Goal: Transaction & Acquisition: Subscribe to service/newsletter

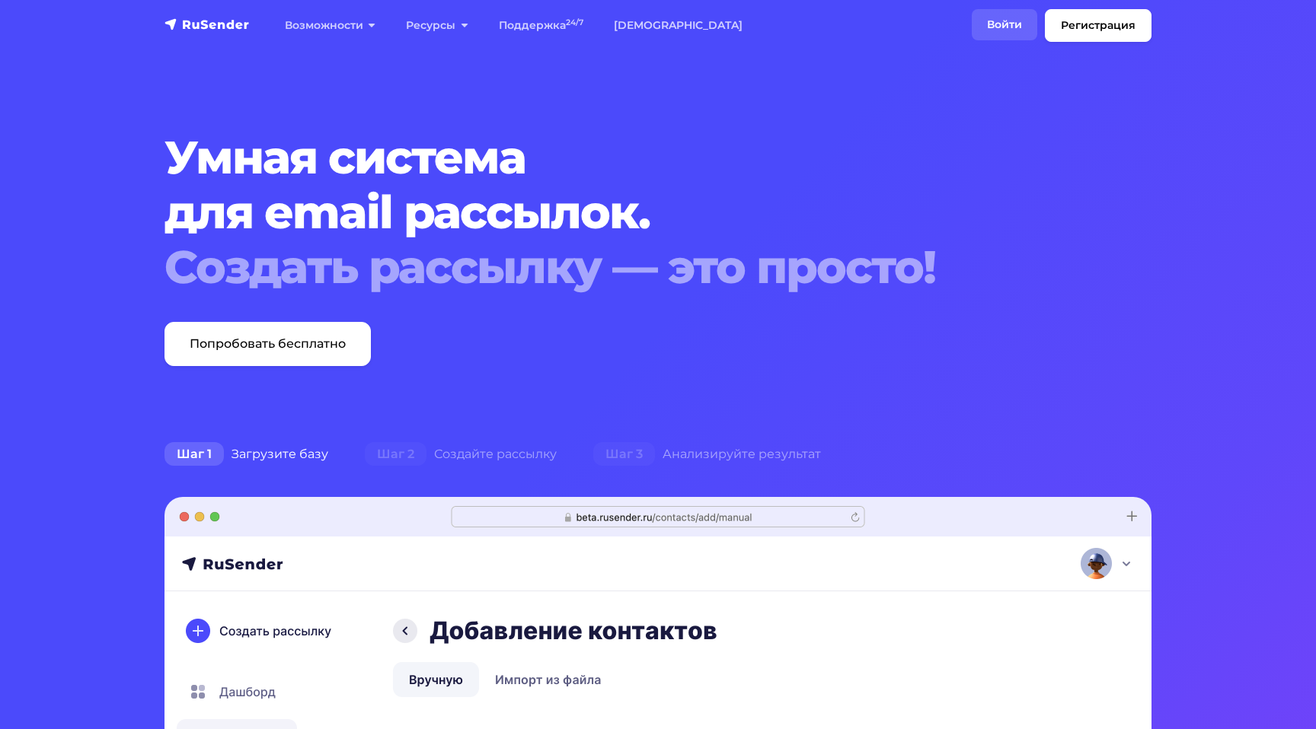
click at [1009, 25] on link "Войти" at bounding box center [1004, 24] width 65 height 31
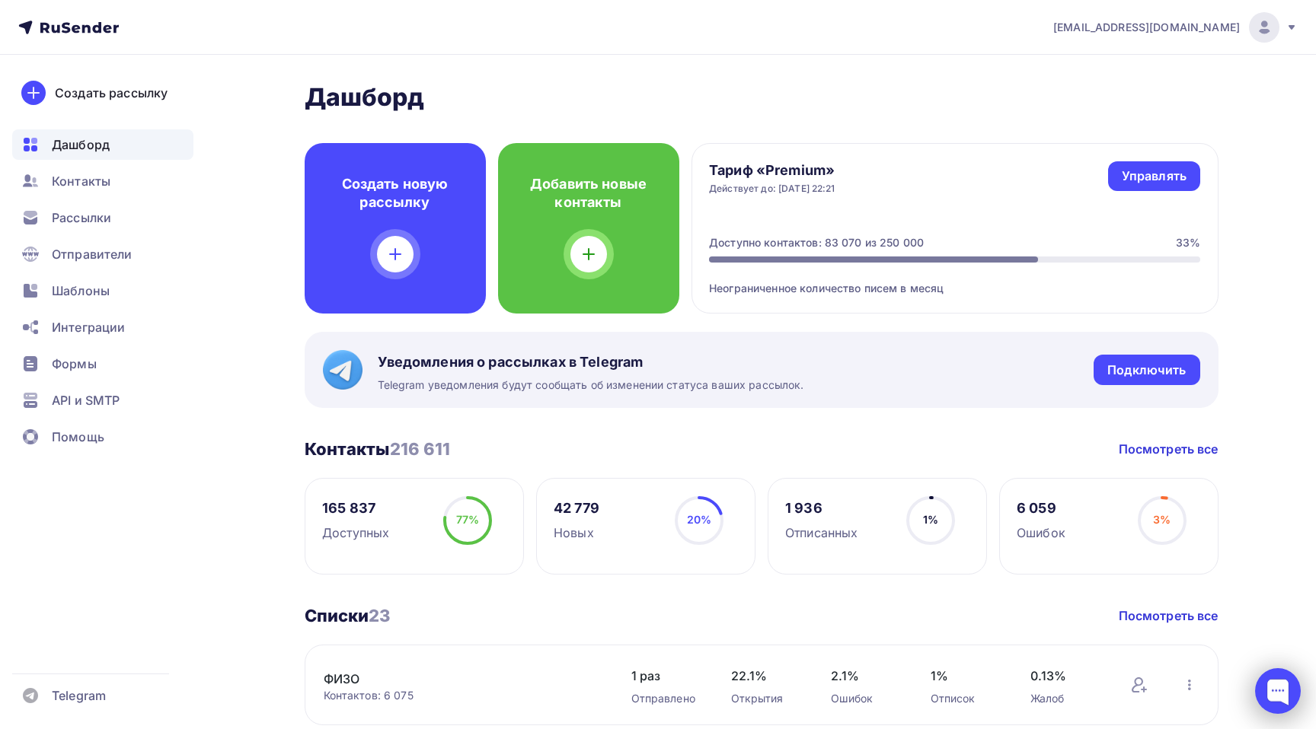
click at [1275, 686] on div at bounding box center [1278, 692] width 46 height 46
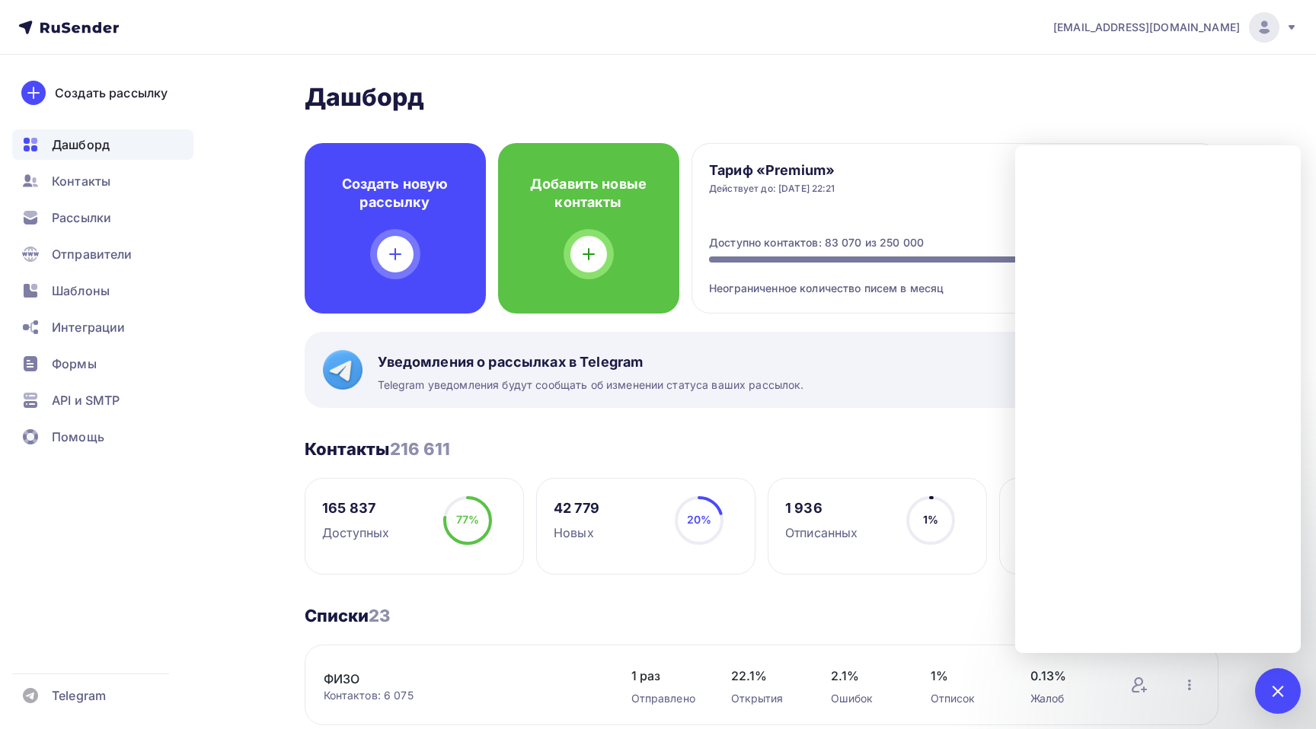
click at [1111, 90] on h2 "Дашборд" at bounding box center [762, 97] width 914 height 30
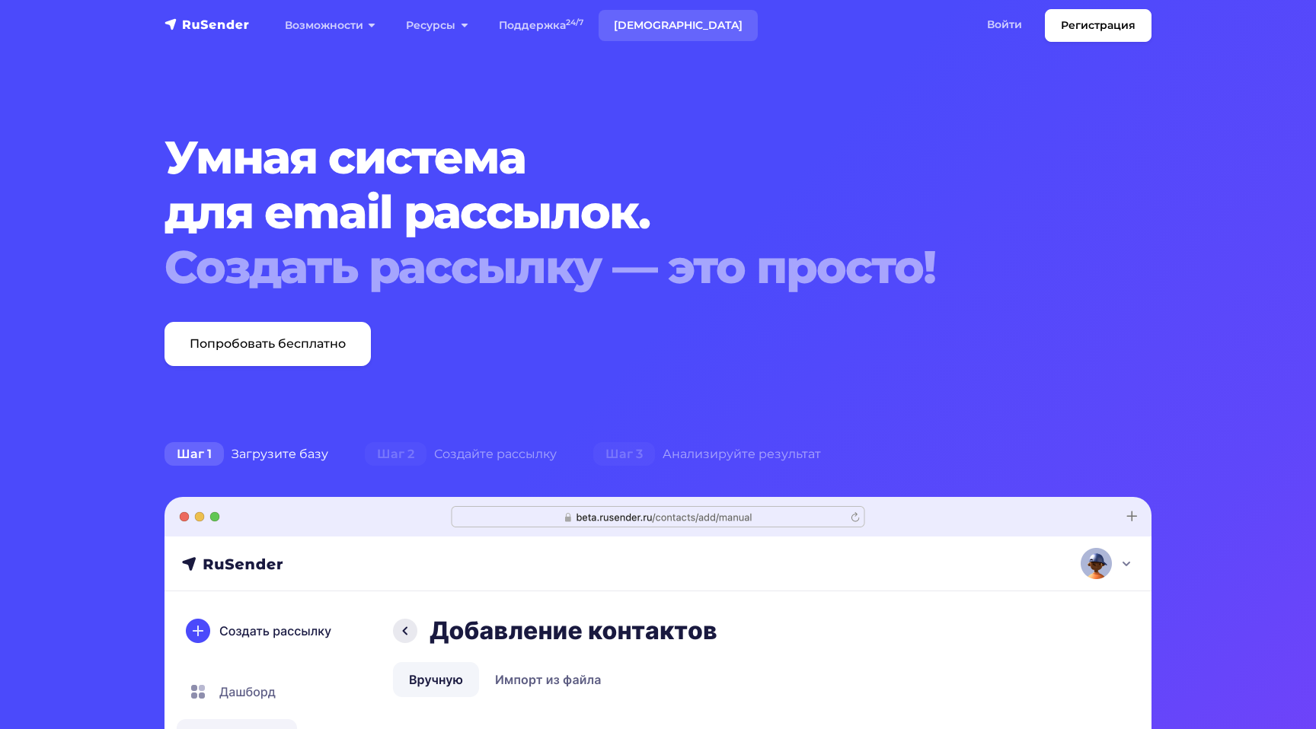
click at [624, 28] on link "[DEMOGRAPHIC_DATA]" at bounding box center [677, 25] width 159 height 31
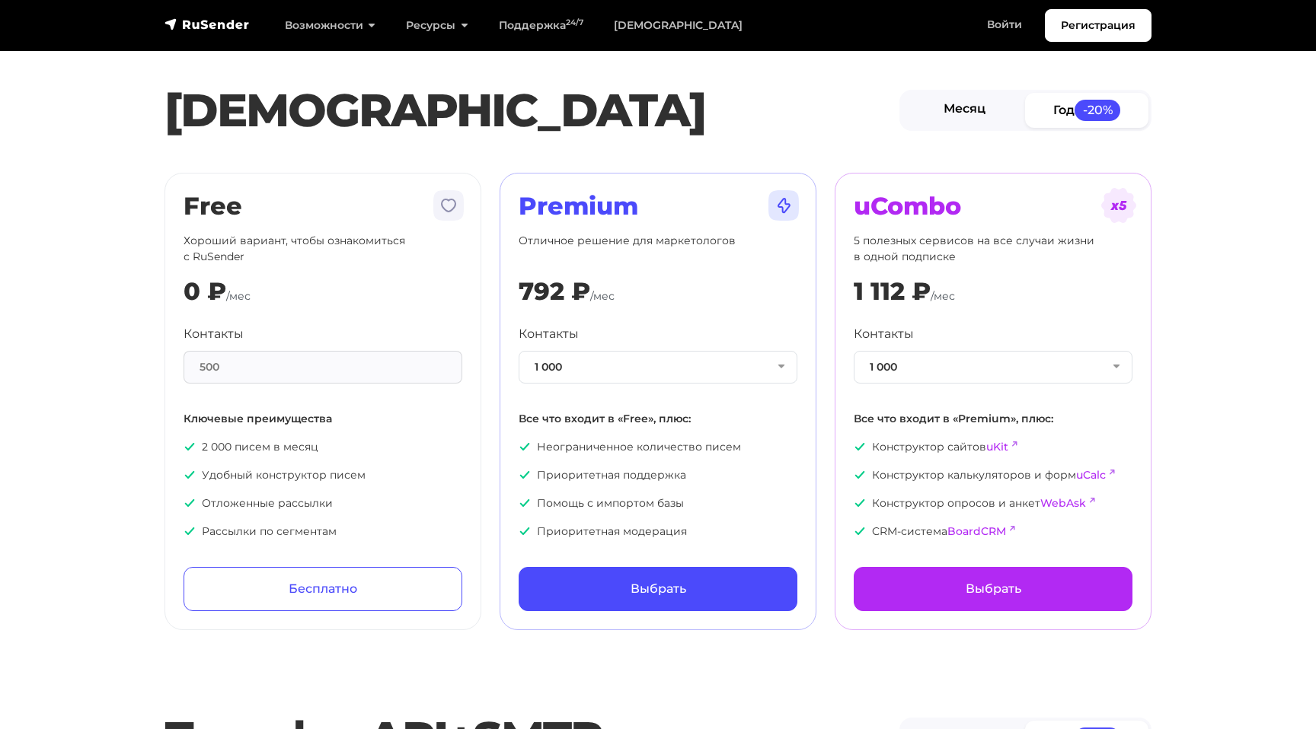
click at [945, 106] on link "Месяц" at bounding box center [963, 110] width 123 height 34
click at [753, 370] on button "1 000" at bounding box center [658, 367] width 279 height 33
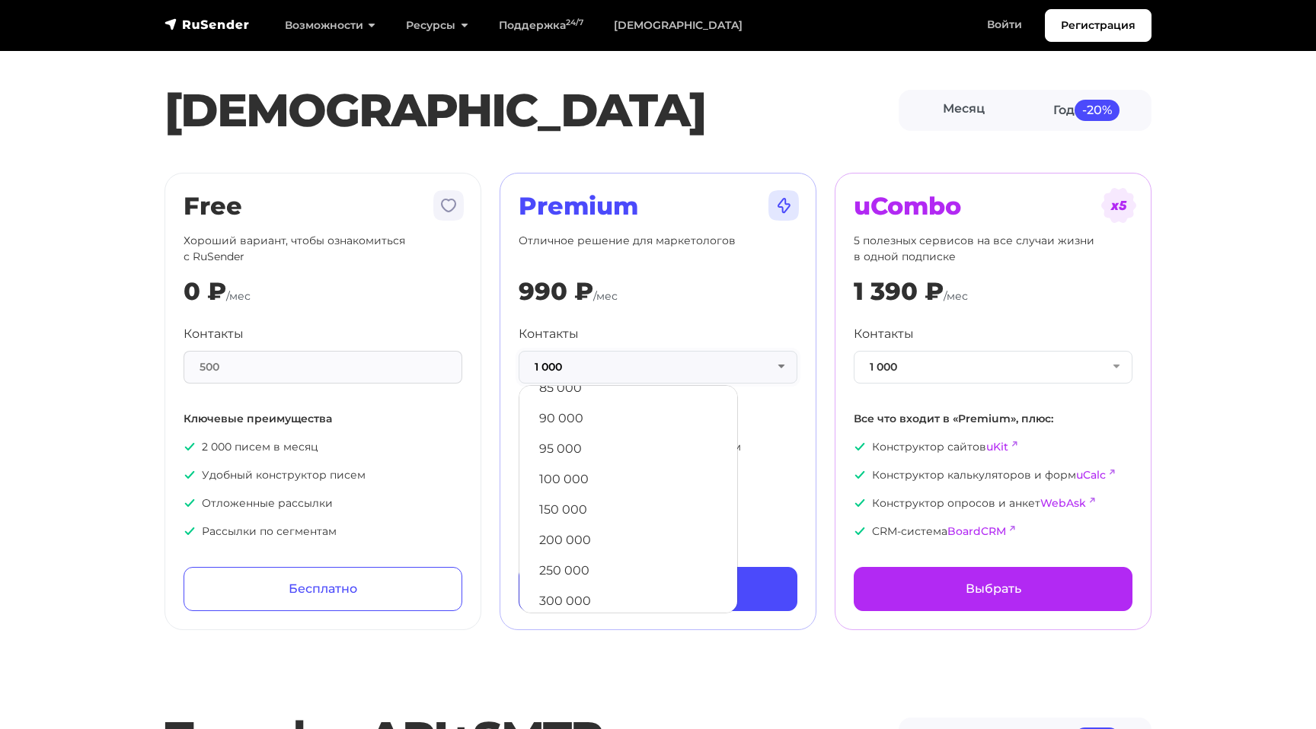
scroll to position [692, 0]
click at [626, 569] on link "250 000" at bounding box center [628, 569] width 203 height 30
